Goal: Information Seeking & Learning: Learn about a topic

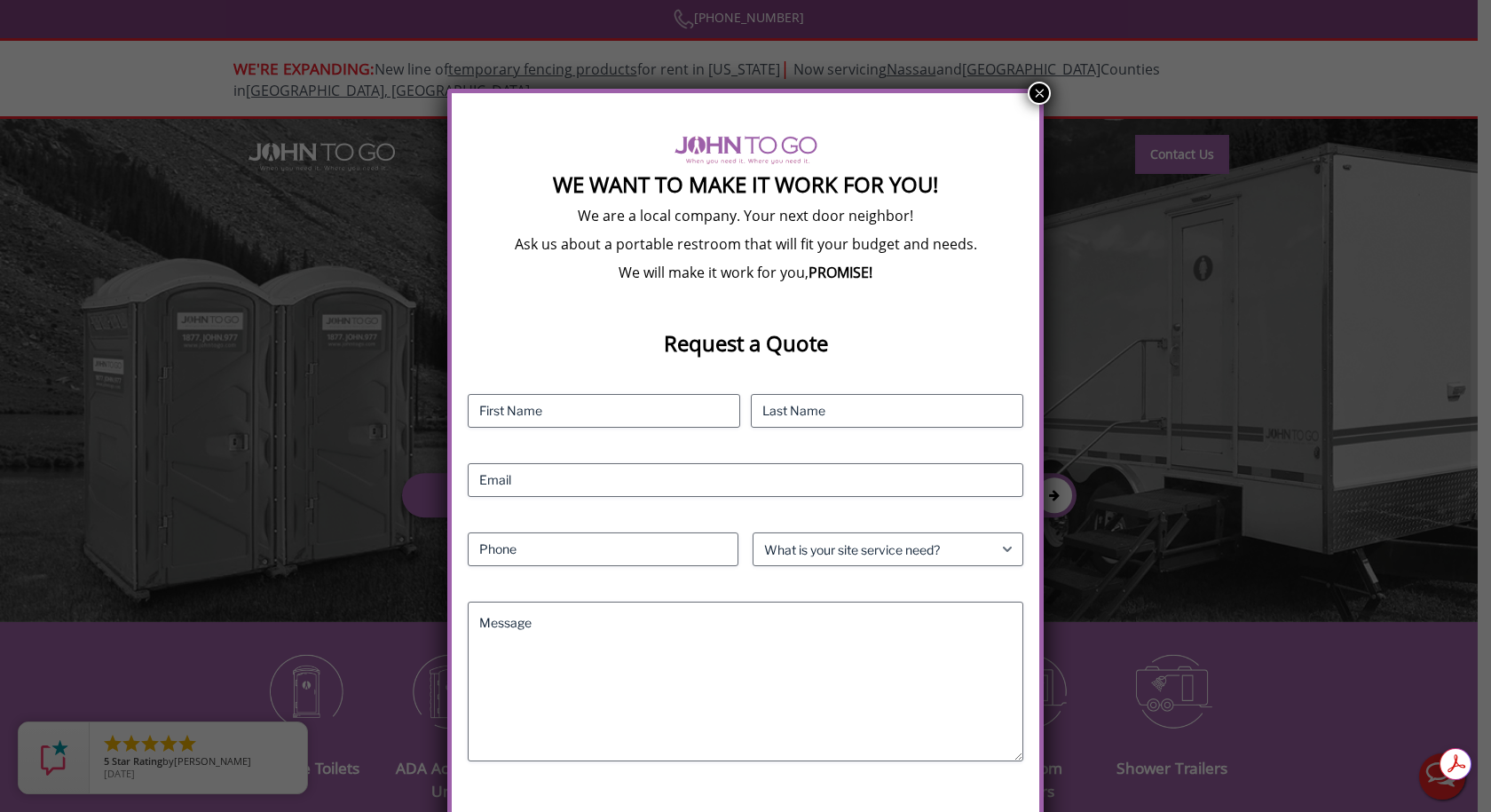
click at [1042, 89] on button "×" at bounding box center [1039, 93] width 23 height 23
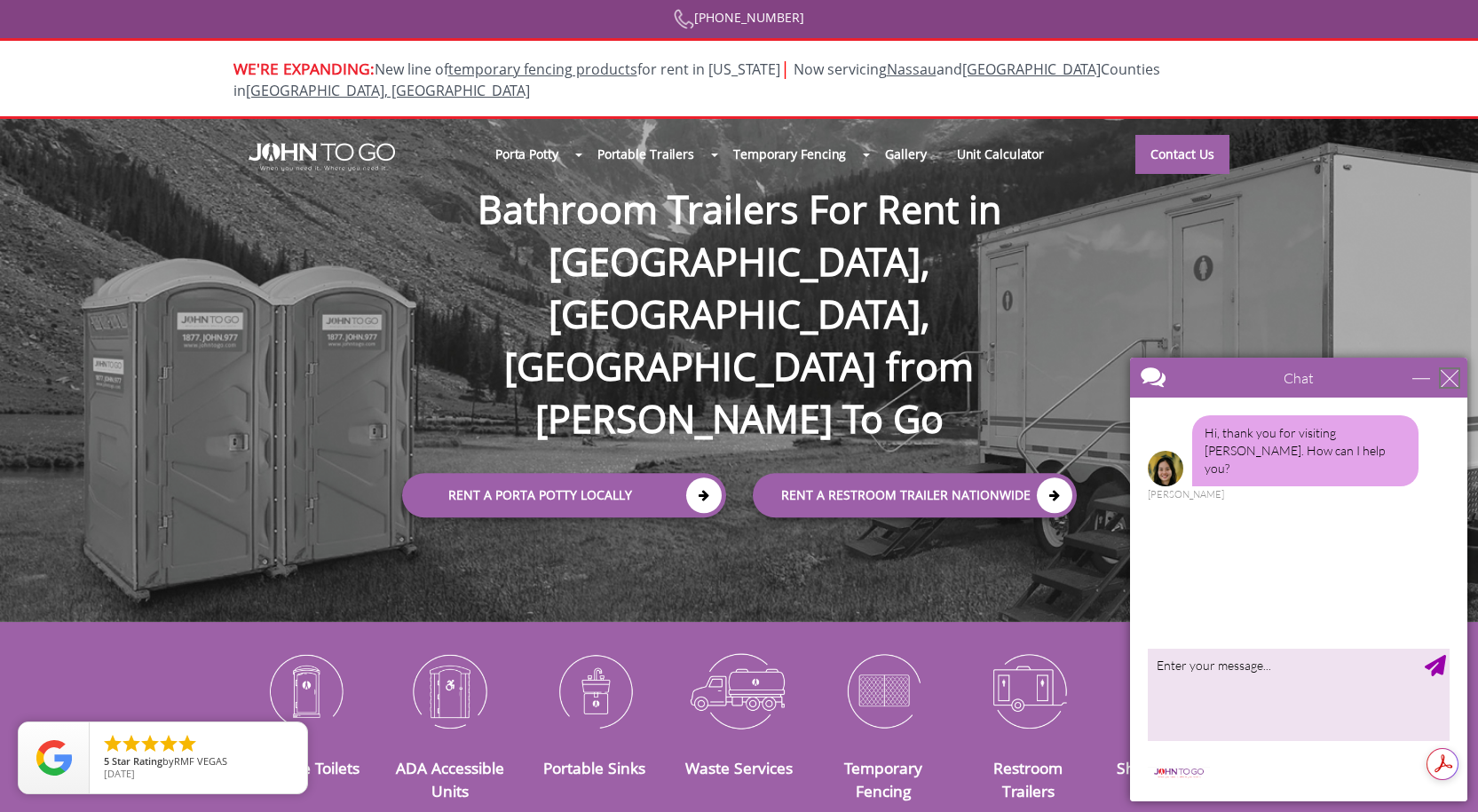
click at [1457, 378] on div "close" at bounding box center [1449, 378] width 18 height 18
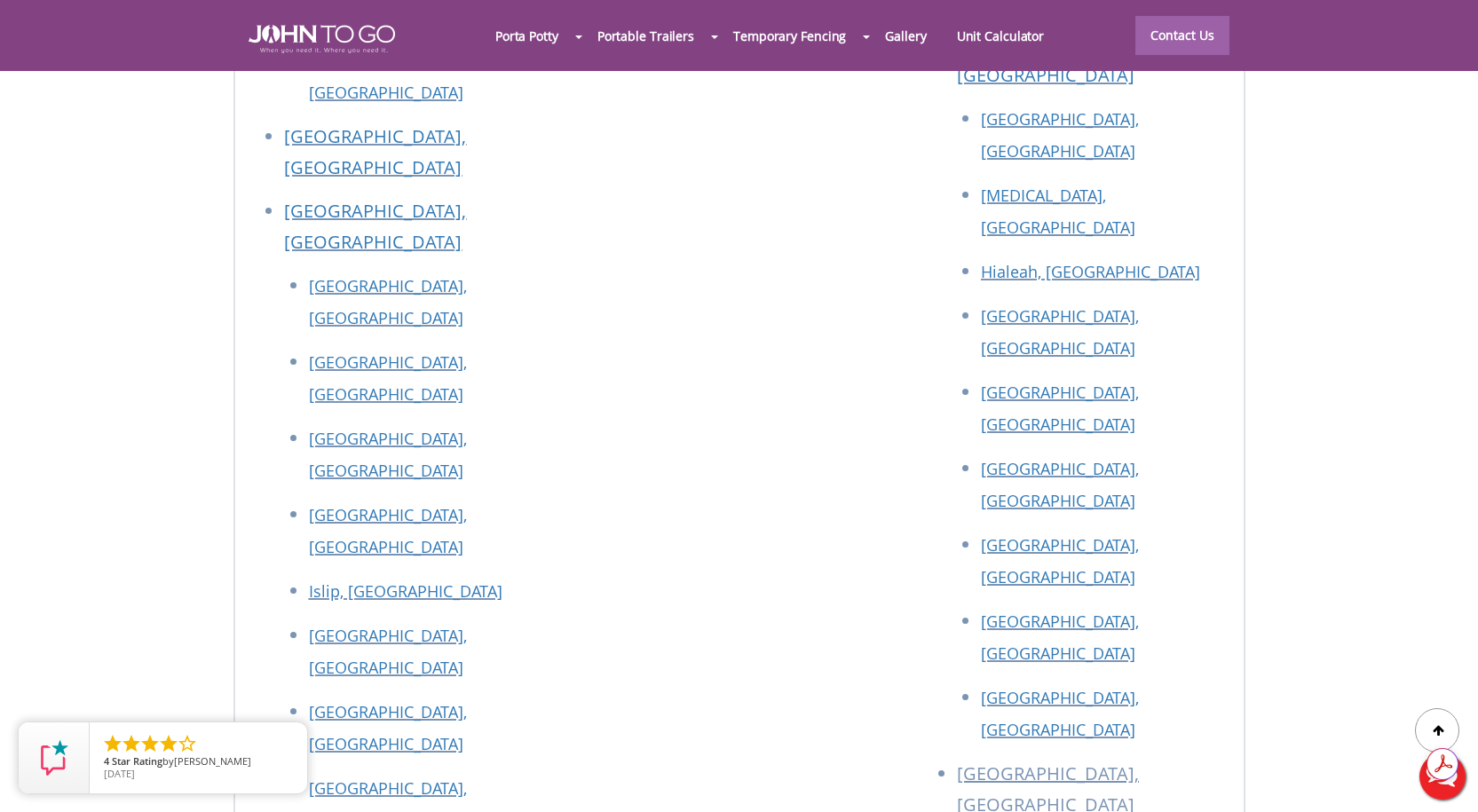
scroll to position [7984, 0]
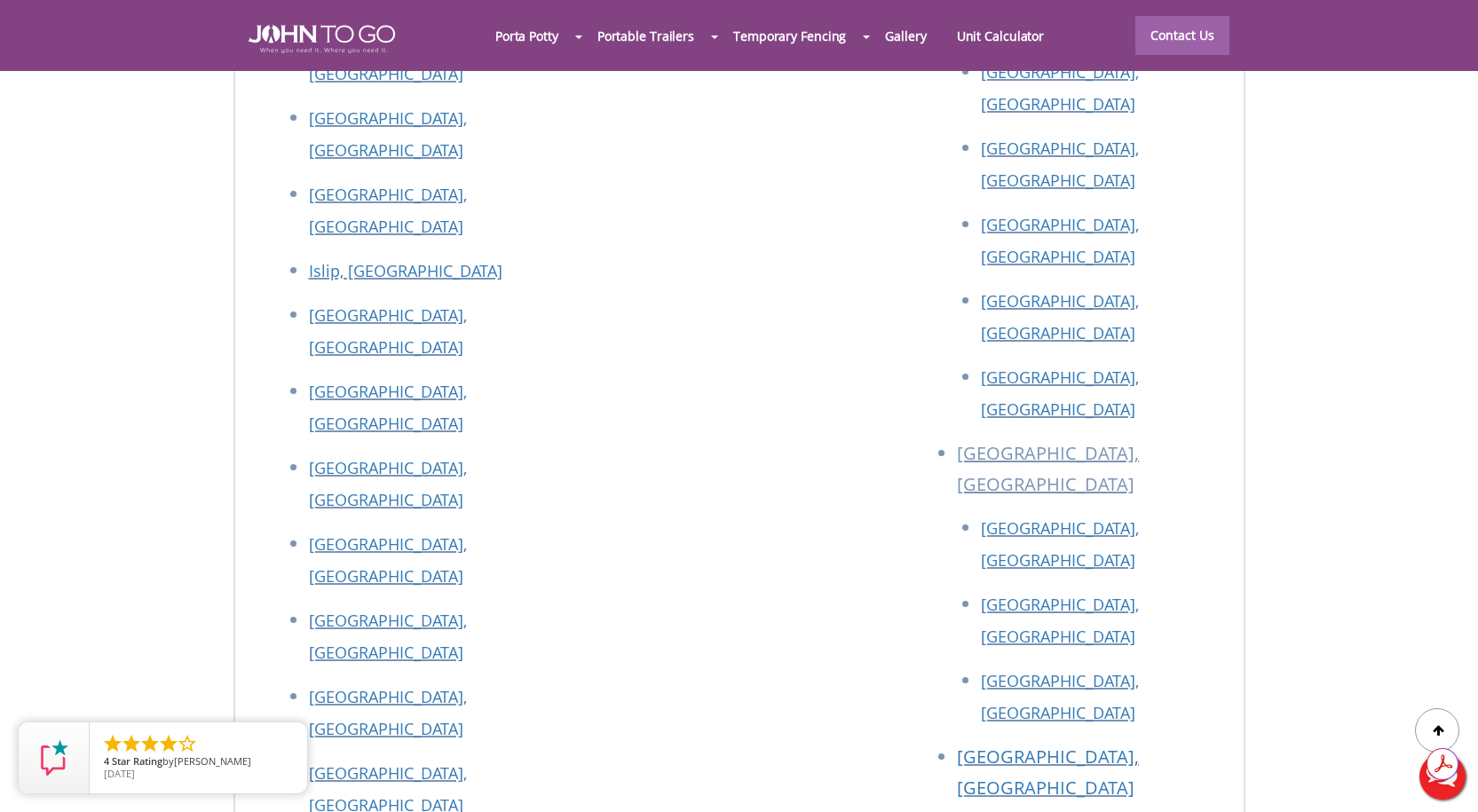
click at [1126, 367] on div at bounding box center [739, 406] width 1478 height 812
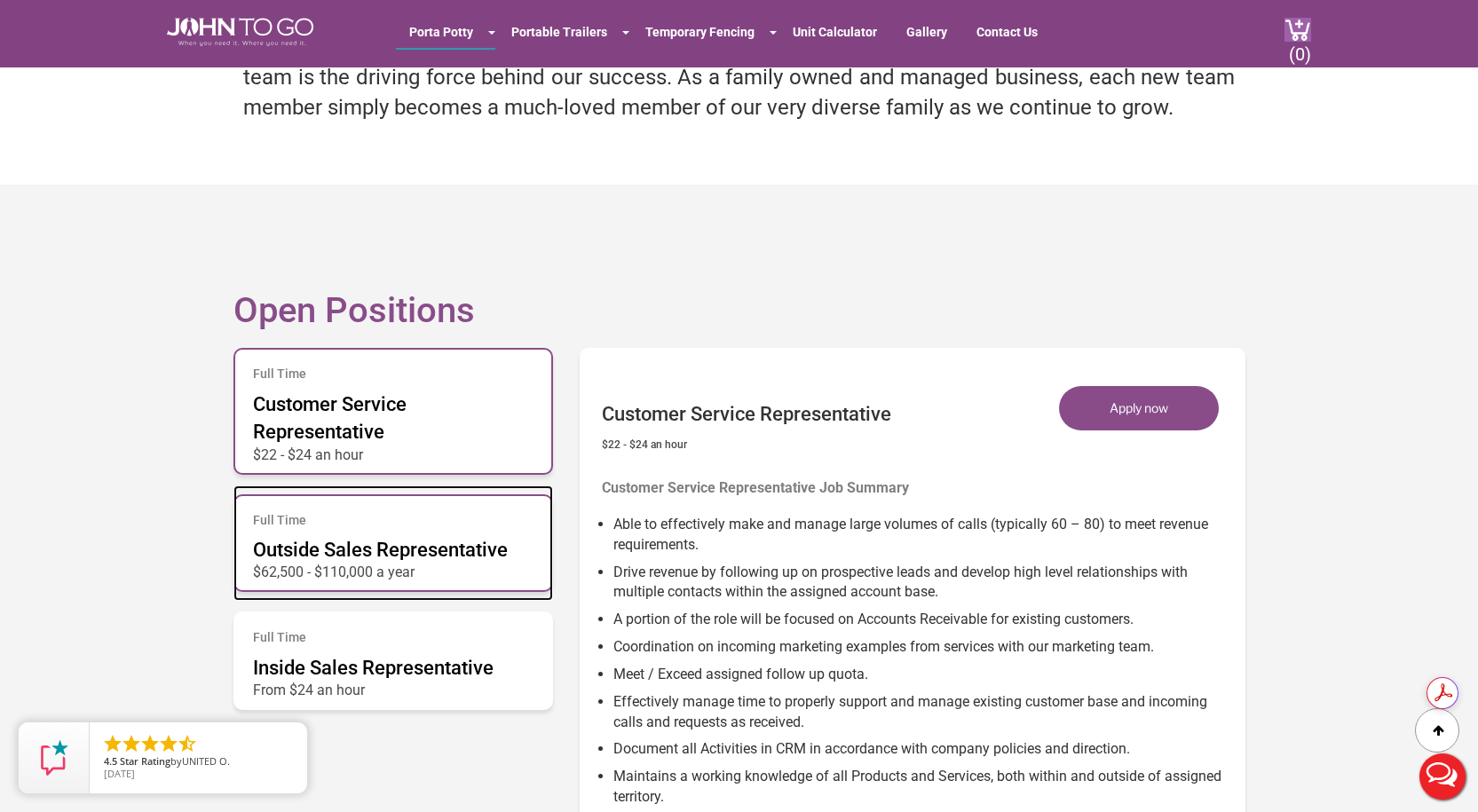
click at [449, 557] on span "Outside Sales Representative" at bounding box center [380, 549] width 255 height 23
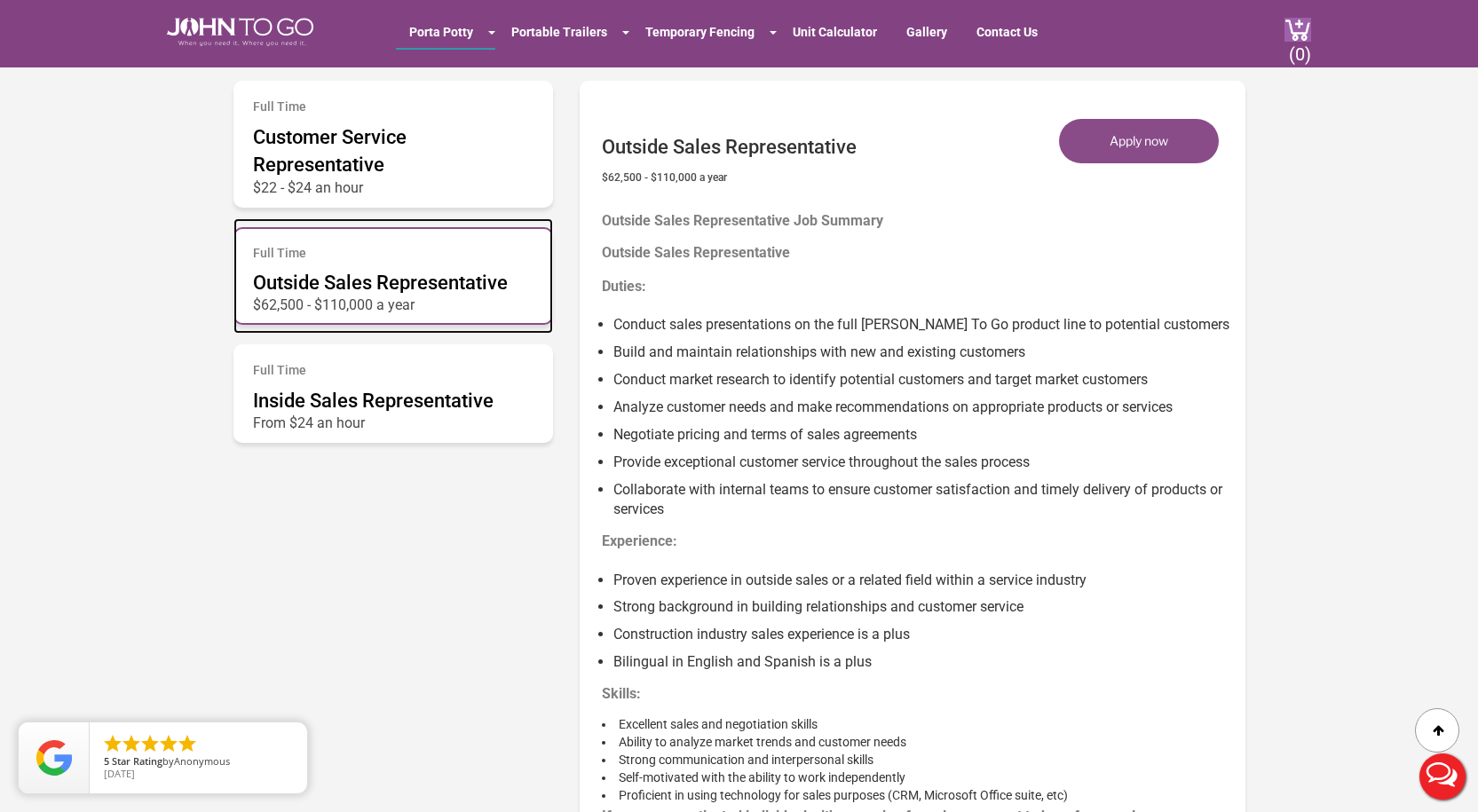
scroll to position [975, 0]
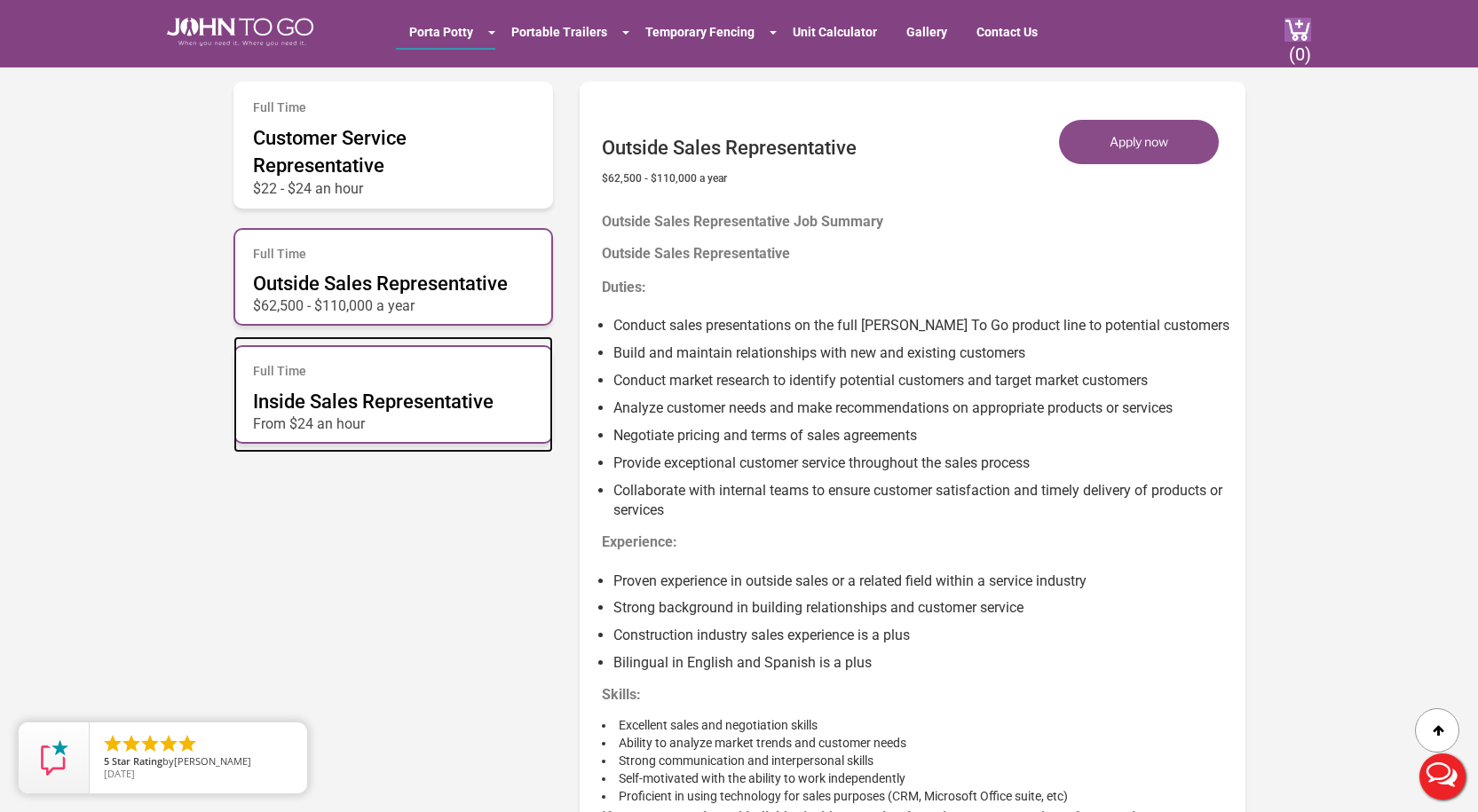
click at [470, 427] on div "Full Time Inside Sales Representative From $24 an hour" at bounding box center [393, 395] width 319 height 98
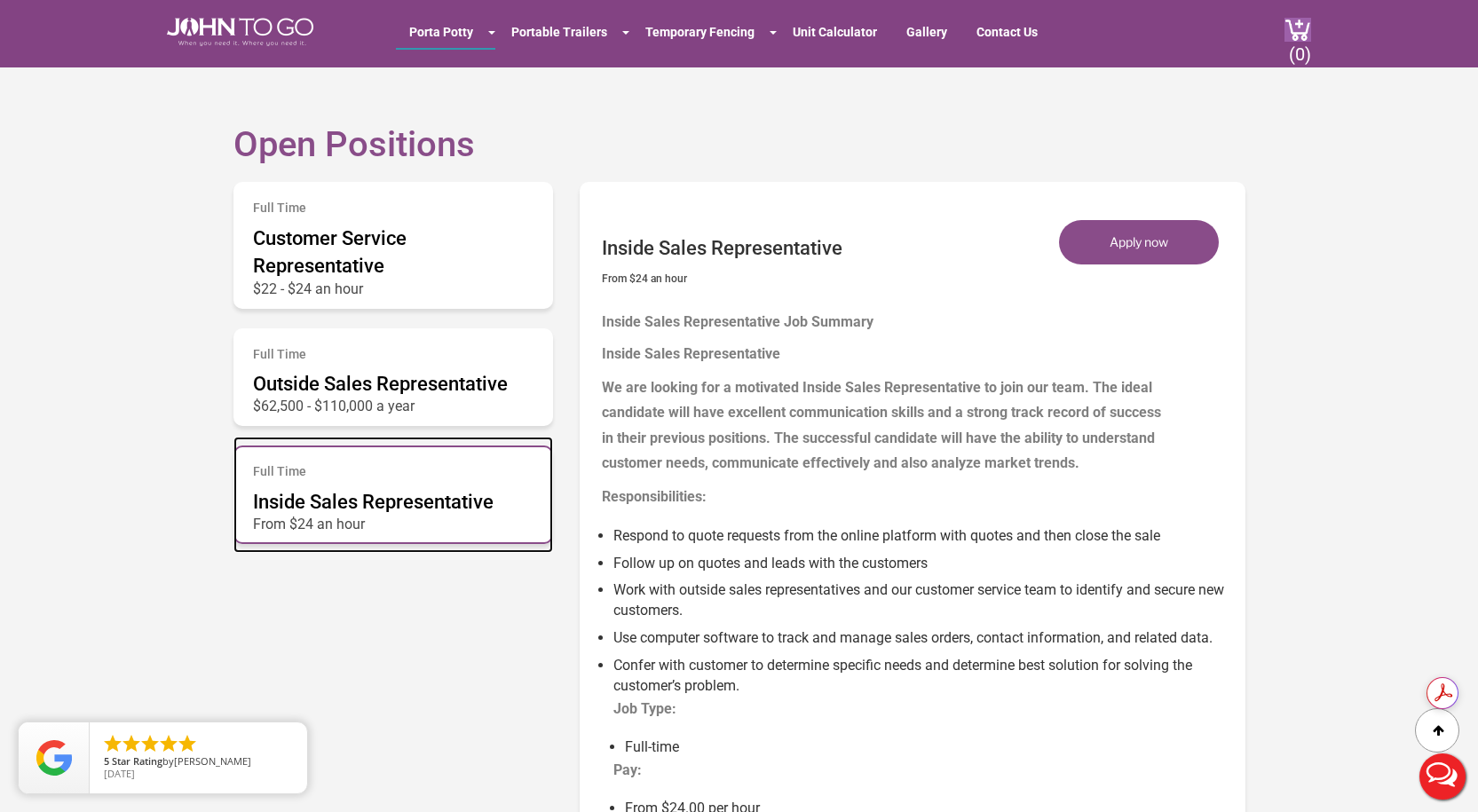
scroll to position [798, 0]
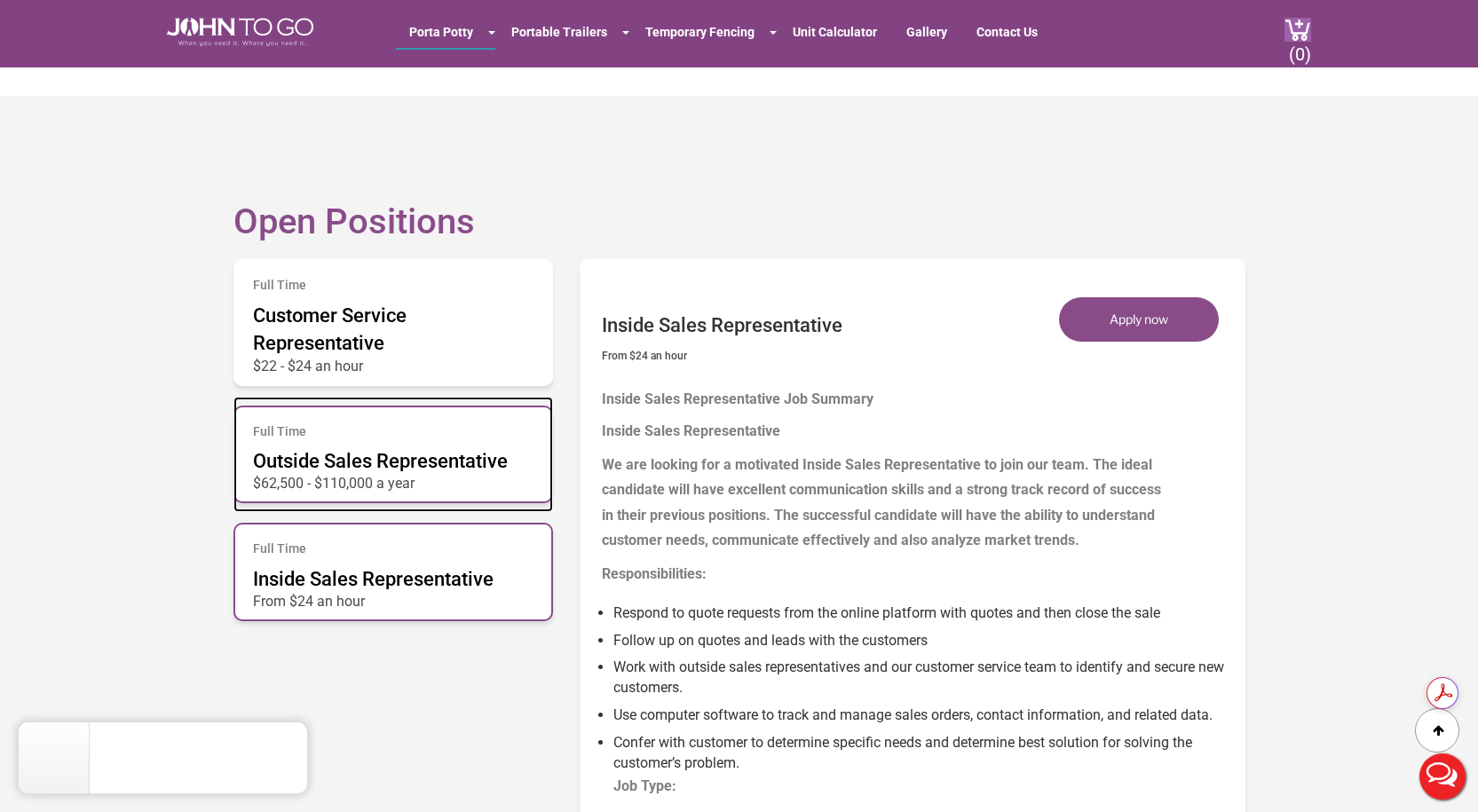
click at [437, 440] on div "Full Time Outside Sales Representative $62,500 - $110,000 a year" at bounding box center [393, 455] width 319 height 98
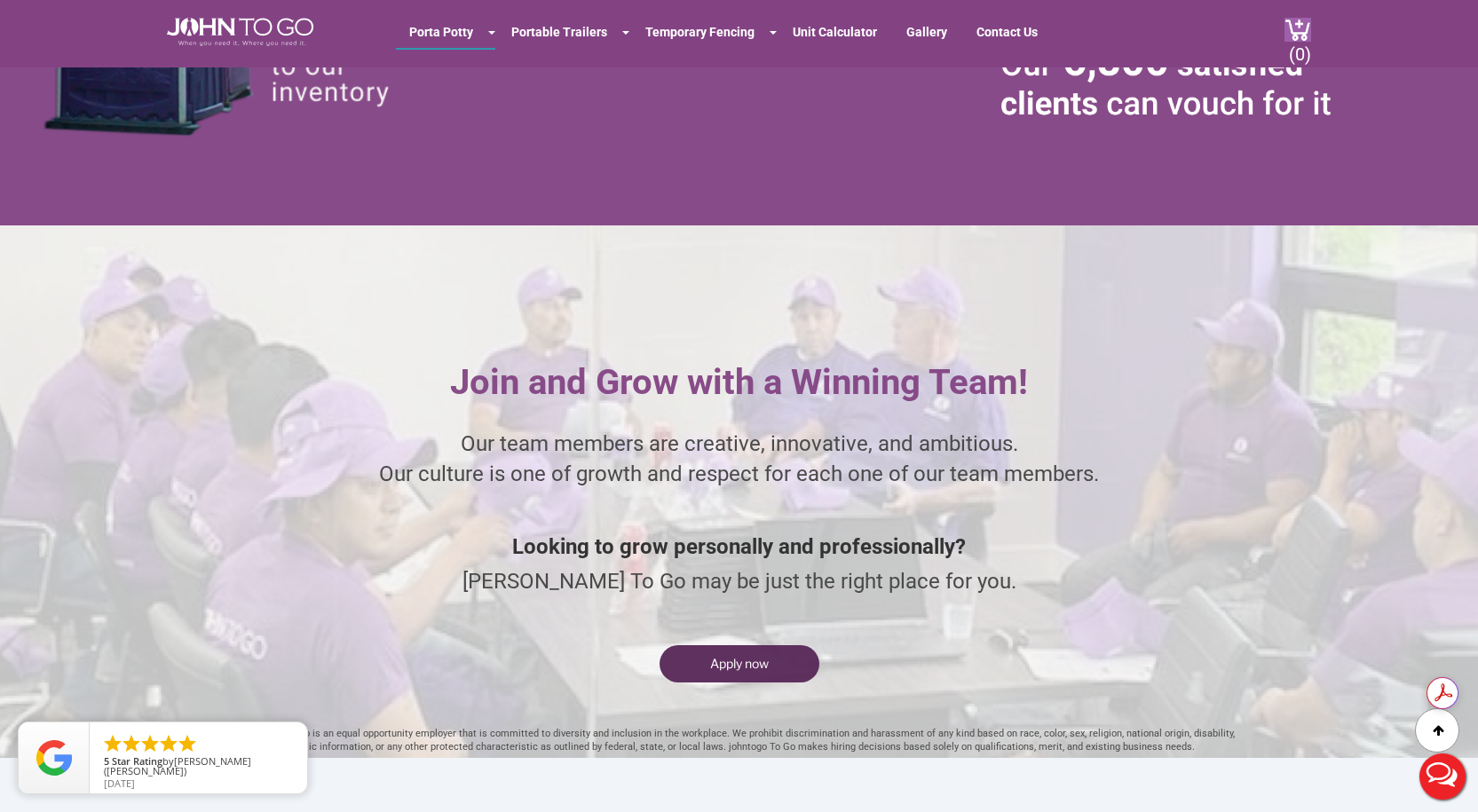
scroll to position [0, 0]
click at [767, 657] on button "Apply now" at bounding box center [739, 663] width 160 height 37
